Goal: Information Seeking & Learning: Compare options

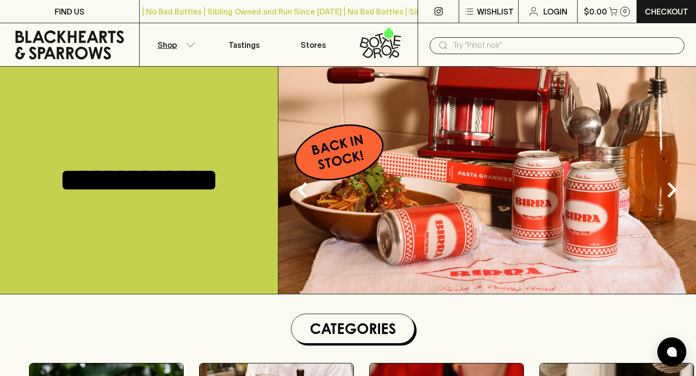
click at [192, 46] on icon "button" at bounding box center [191, 45] width 10 height 5
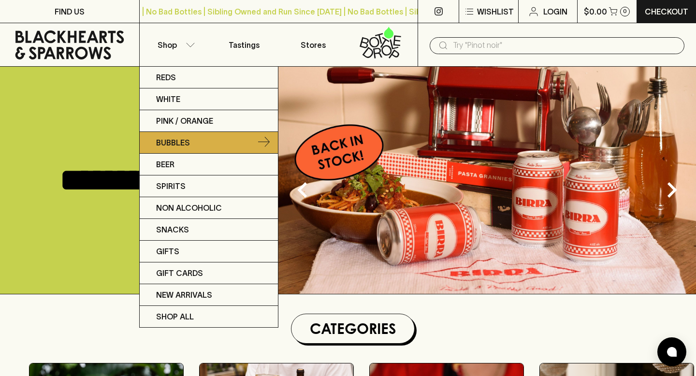
click at [177, 147] on p "Bubbles" at bounding box center [173, 143] width 34 height 12
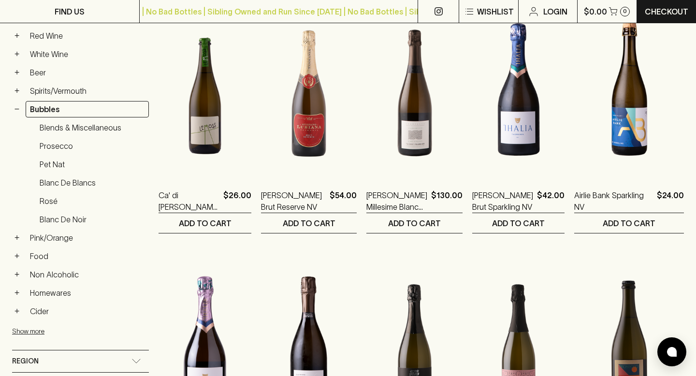
scroll to position [191, 0]
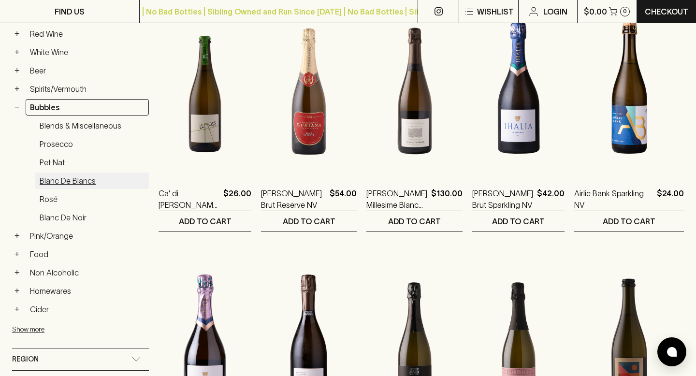
click at [71, 182] on link "Blanc de Blancs" at bounding box center [92, 181] width 114 height 16
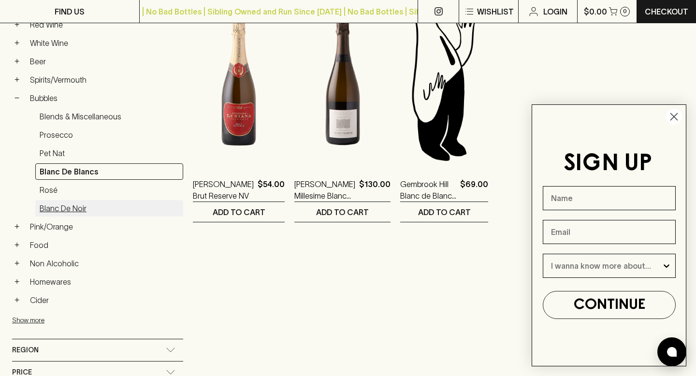
click at [72, 216] on link "Blanc de Noir" at bounding box center [109, 208] width 148 height 16
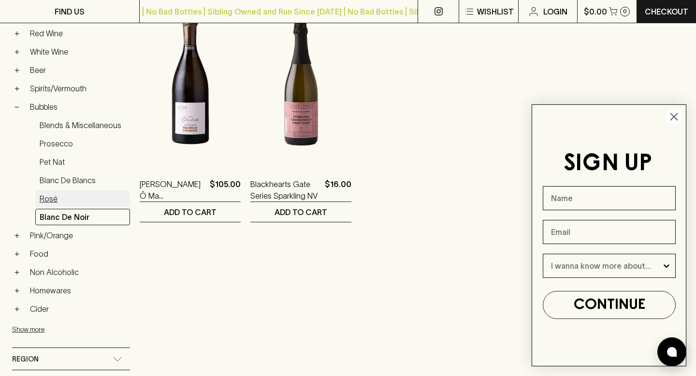
click at [67, 203] on link "Rosé" at bounding box center [82, 198] width 95 height 16
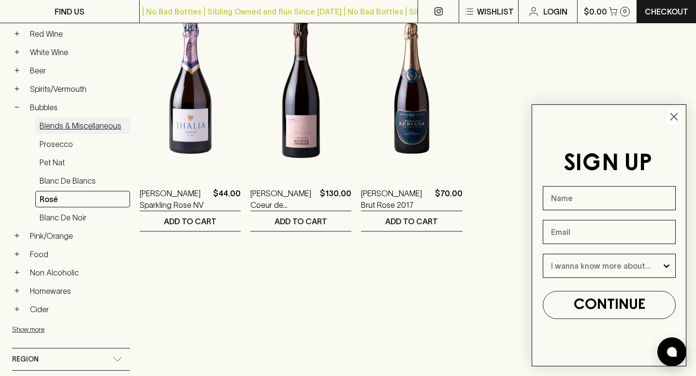
click at [61, 125] on link "Blends & Miscellaneous" at bounding box center [82, 125] width 95 height 16
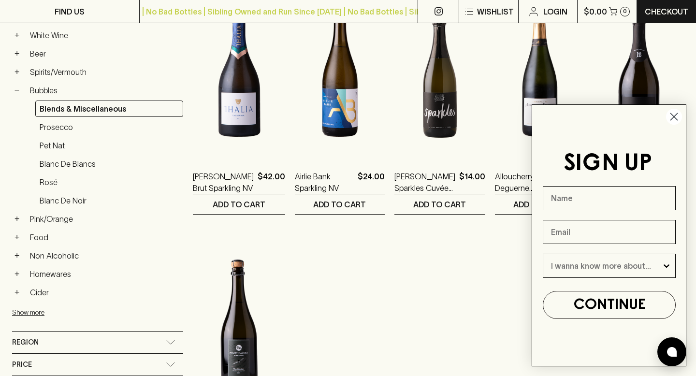
scroll to position [209, 0]
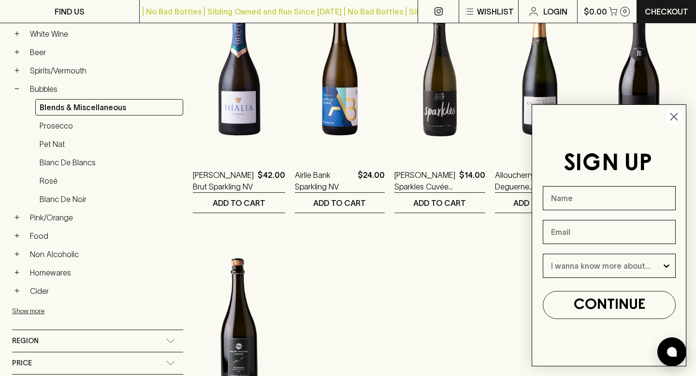
click at [669, 117] on circle "Close dialog" at bounding box center [674, 117] width 16 height 16
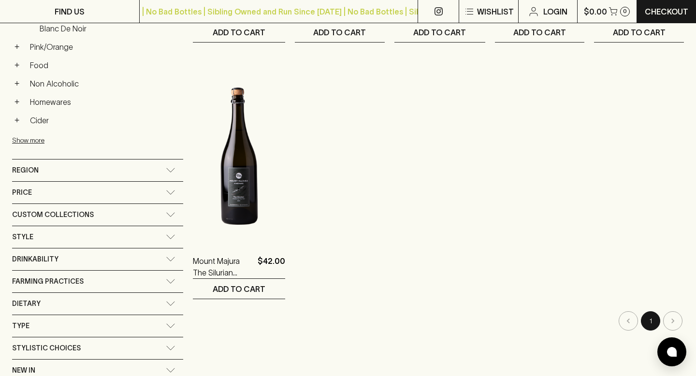
scroll to position [0, 0]
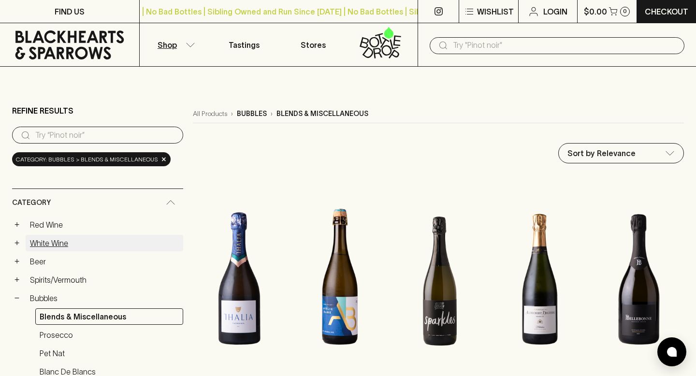
click at [51, 251] on link "White Wine" at bounding box center [105, 243] width 158 height 16
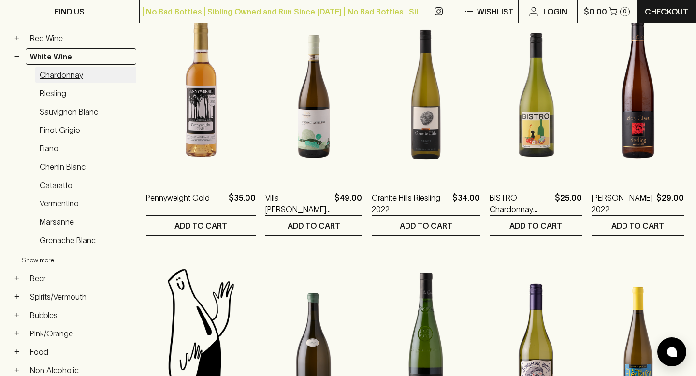
scroll to position [189, 0]
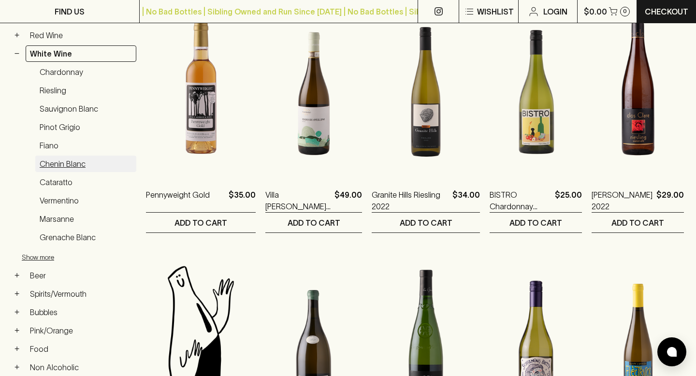
click at [65, 169] on link "Chenin Blanc" at bounding box center [85, 164] width 101 height 16
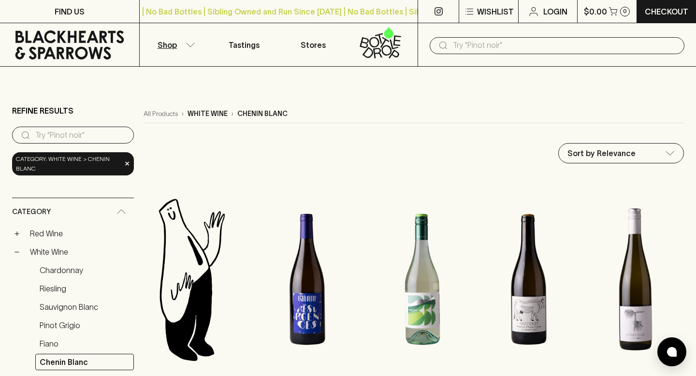
click at [532, 47] on input "text" at bounding box center [565, 45] width 224 height 15
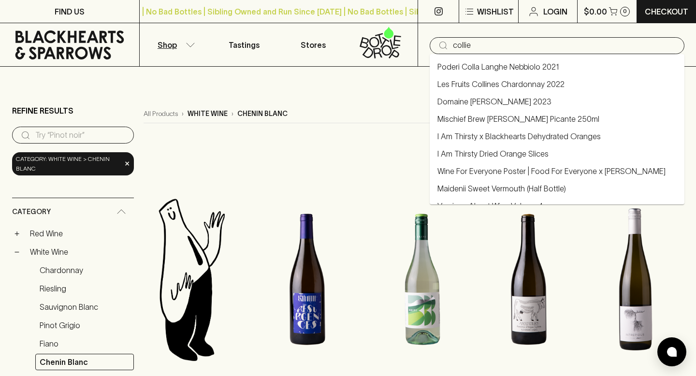
type input "[PERSON_NAME]"
